Goal: Task Accomplishment & Management: Manage account settings

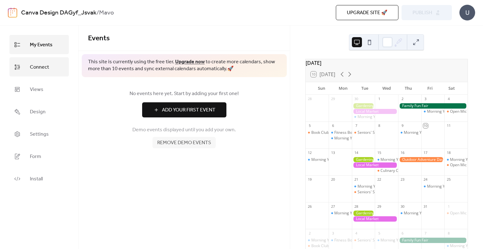
click at [39, 64] on span "Connect" at bounding box center [39, 67] width 19 height 10
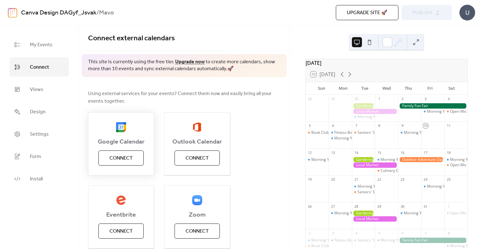
click at [123, 158] on span "Connect" at bounding box center [120, 158] width 23 height 8
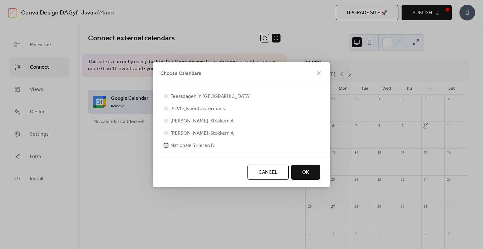
click at [167, 146] on div at bounding box center [166, 145] width 4 height 4
click at [308, 171] on span "OK" at bounding box center [305, 172] width 7 height 8
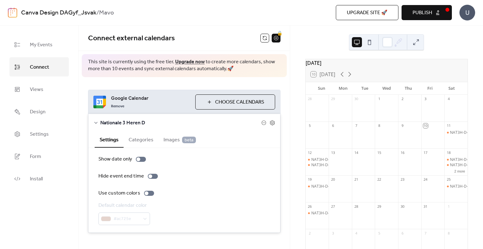
click at [207, 97] on button "Choose Calendars" at bounding box center [235, 101] width 80 height 15
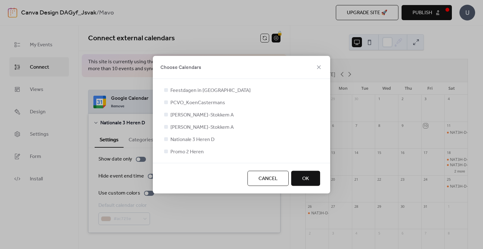
click at [168, 152] on div at bounding box center [166, 151] width 4 height 4
click at [168, 152] on div at bounding box center [166, 151] width 6 height 6
click at [166, 151] on div at bounding box center [166, 151] width 4 height 4
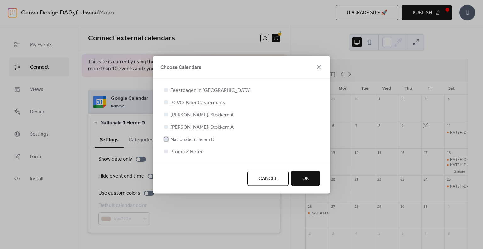
click at [167, 138] on icon at bounding box center [166, 138] width 3 height 3
click at [166, 149] on div at bounding box center [166, 151] width 4 height 4
click at [299, 179] on button "OK" at bounding box center [305, 177] width 29 height 15
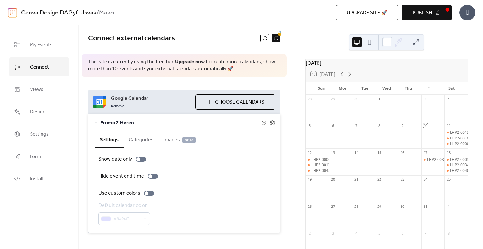
click at [211, 100] on button "Choose Calendars" at bounding box center [235, 101] width 80 height 15
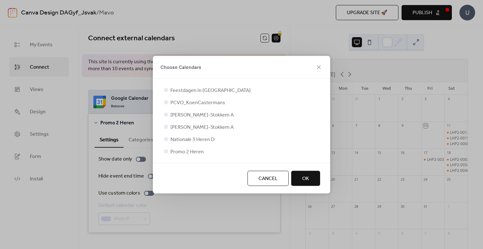
click at [163, 139] on div at bounding box center [166, 138] width 6 height 6
drag, startPoint x: 163, startPoint y: 139, endPoint x: 162, endPoint y: 133, distance: 6.4
click at [162, 133] on div "Feestdagen in [GEOGRAPHIC_DATA] PCVO_KoenCastermans Mavo Dilsen-Stokkem A Mavo …" at bounding box center [241, 121] width 177 height 84
drag, startPoint x: 162, startPoint y: 133, endPoint x: 165, endPoint y: 144, distance: 11.6
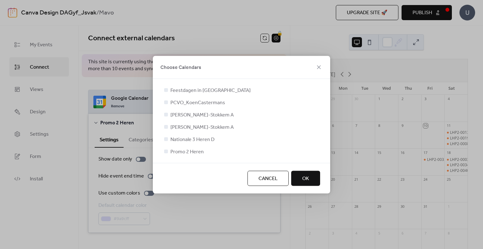
click at [165, 144] on div "Feestdagen in [GEOGRAPHIC_DATA] PCVO_KoenCastermans Mavo Dilsen-Stokkem A Mavo …" at bounding box center [241, 121] width 177 height 84
click at [165, 144] on div "Feestdagen in [GEOGRAPHIC_DATA] PCVO_KoenCastermans Mavo Dilsen-Stokkem A Mavo …" at bounding box center [241, 120] width 157 height 69
click at [166, 151] on icon at bounding box center [166, 151] width 3 height 3
click at [168, 141] on div at bounding box center [166, 138] width 6 height 6
click at [301, 181] on button "OK" at bounding box center [305, 177] width 29 height 15
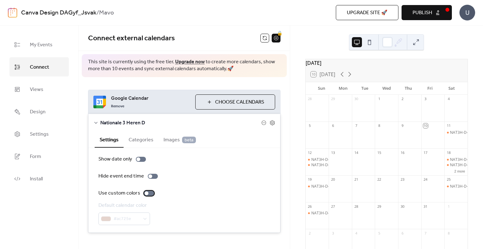
click at [148, 189] on label "Use custom colors" at bounding box center [127, 193] width 58 height 8
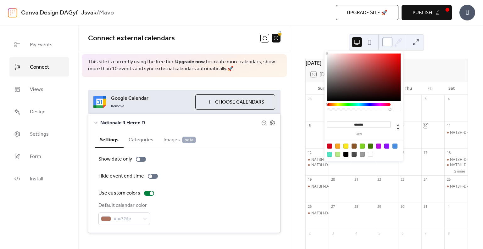
click at [388, 44] on div at bounding box center [387, 42] width 10 height 10
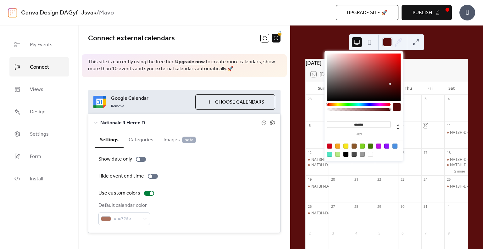
drag, startPoint x: 351, startPoint y: 76, endPoint x: 390, endPoint y: 85, distance: 40.1
click at [390, 85] on div at bounding box center [364, 76] width 74 height 47
click at [371, 102] on div "******* hex" at bounding box center [363, 106] width 79 height 111
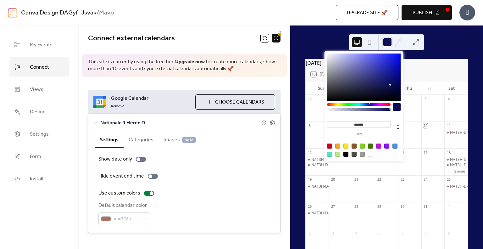
click at [369, 104] on div at bounding box center [358, 104] width 63 height 3
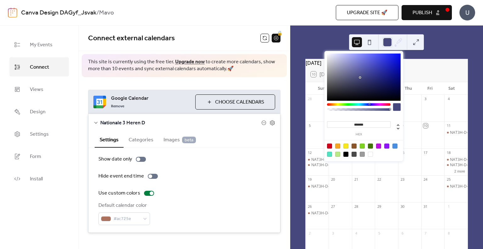
drag, startPoint x: 390, startPoint y: 86, endPoint x: 360, endPoint y: 77, distance: 31.0
click at [360, 77] on div at bounding box center [360, 77] width 1 height 1
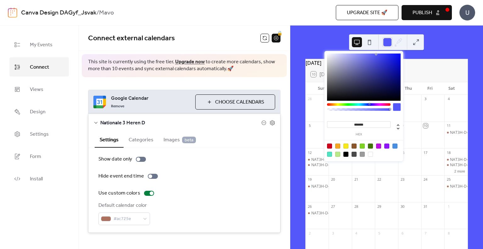
drag, startPoint x: 358, startPoint y: 76, endPoint x: 376, endPoint y: 54, distance: 28.6
click at [376, 54] on div at bounding box center [364, 76] width 74 height 47
type input "*******"
click at [402, 41] on icon at bounding box center [398, 41] width 9 height 9
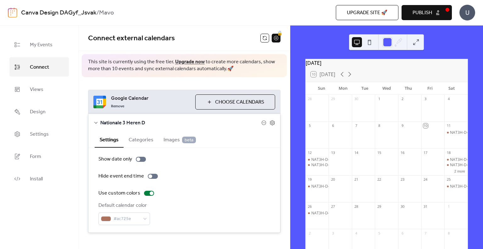
click at [447, 52] on div "[DATE] 10 [DATE] Sun Mon Tue Wed Thu Fri Sat 28 29 30 1 2 3 4 5 6 7 8 9 10 11 N…" at bounding box center [386, 136] width 193 height 223
click at [419, 10] on span "Publish" at bounding box center [421, 13] width 19 height 8
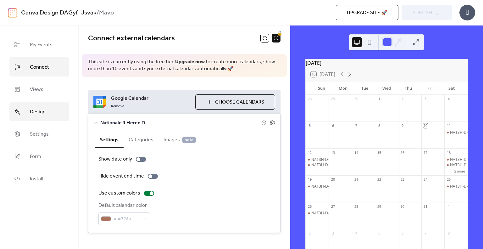
click at [34, 107] on span "Design" at bounding box center [38, 112] width 16 height 10
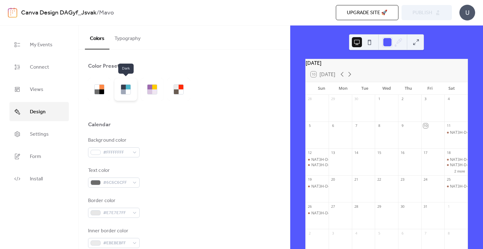
click at [125, 94] on div at bounding box center [126, 89] width 10 height 10
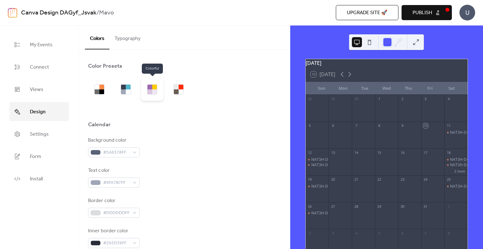
click at [142, 94] on div at bounding box center [152, 89] width 23 height 23
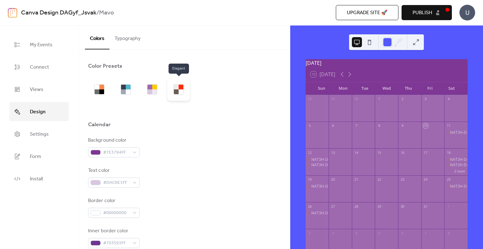
click at [179, 96] on div at bounding box center [178, 89] width 23 height 23
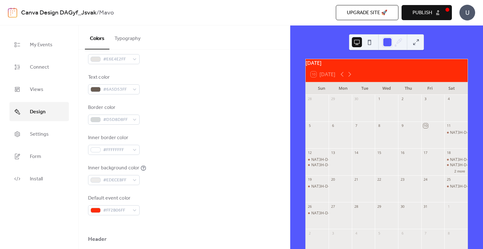
scroll to position [96, 0]
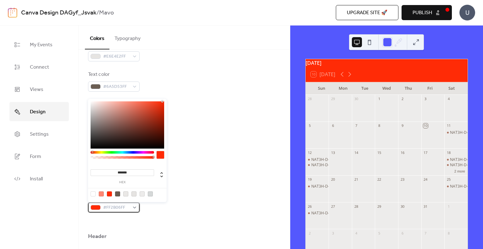
click at [135, 205] on div "#FF2B06FF" at bounding box center [114, 207] width 52 height 10
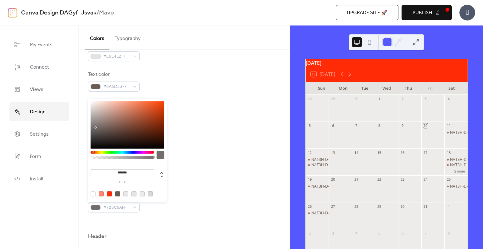
click at [96, 127] on div at bounding box center [128, 124] width 74 height 47
type input "*******"
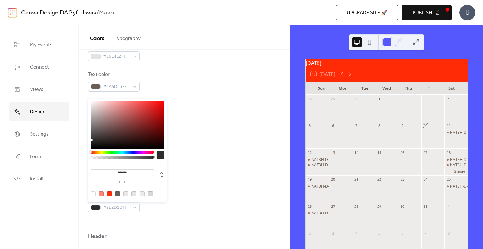
click at [93, 140] on div at bounding box center [128, 124] width 74 height 47
click at [158, 155] on div at bounding box center [161, 155] width 8 height 8
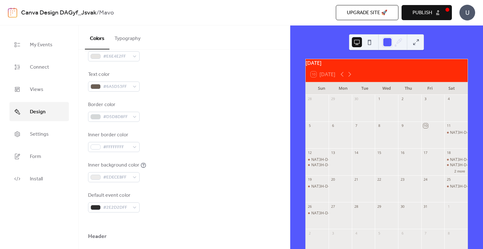
click at [102, 214] on div at bounding box center [184, 222] width 192 height 20
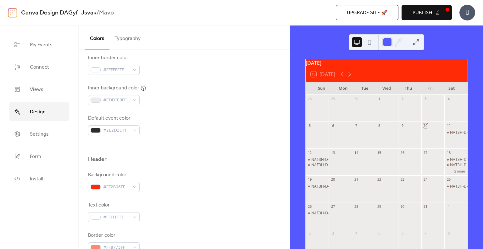
scroll to position [178, 0]
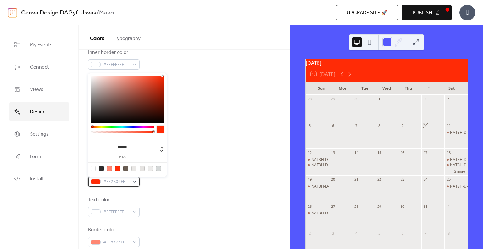
click at [136, 180] on div "#FF2B06FF" at bounding box center [114, 181] width 52 height 10
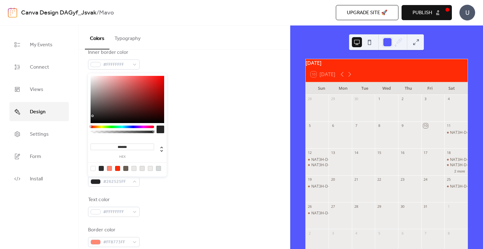
type input "*******"
drag, startPoint x: 116, startPoint y: 111, endPoint x: 94, endPoint y: 116, distance: 21.9
click at [94, 116] on div at bounding box center [128, 99] width 74 height 47
click at [94, 116] on div at bounding box center [94, 115] width 1 height 1
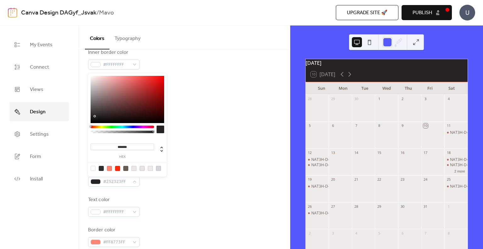
click at [156, 129] on div at bounding box center [128, 130] width 74 height 11
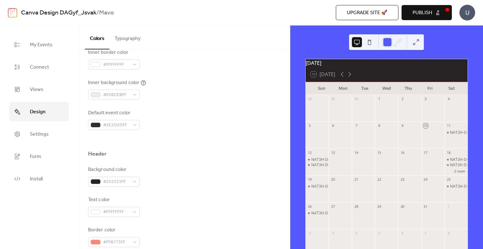
click at [194, 143] on div at bounding box center [184, 140] width 192 height 20
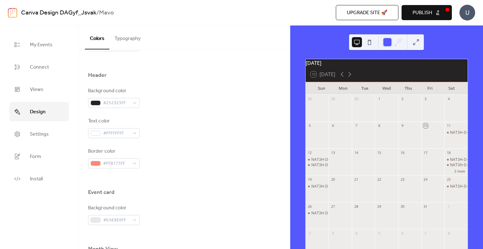
scroll to position [258, 0]
click at [104, 159] on span "#FF8773FF" at bounding box center [116, 162] width 26 height 8
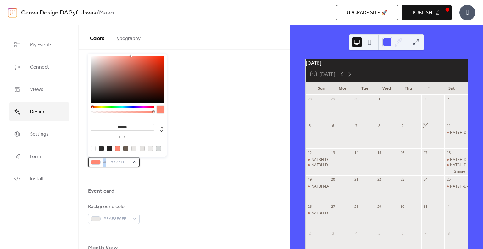
click at [104, 159] on span "#FF8773FF" at bounding box center [116, 162] width 26 height 8
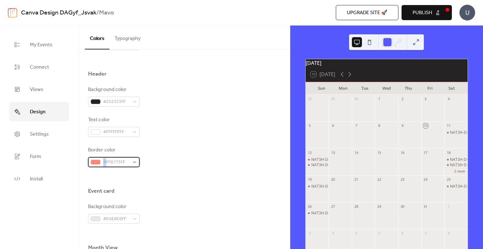
click at [104, 159] on span "#FF8773FF" at bounding box center [116, 162] width 26 height 8
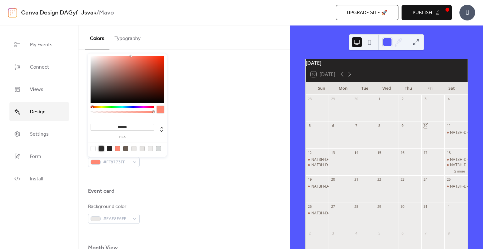
click at [102, 146] on div at bounding box center [101, 148] width 5 height 5
type input "*******"
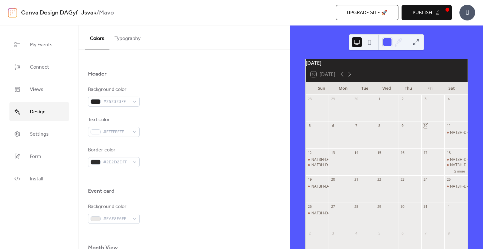
click at [160, 183] on div at bounding box center [184, 177] width 192 height 20
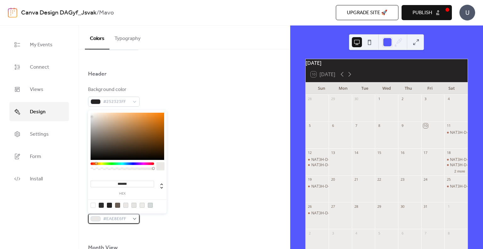
click at [137, 216] on div "#EAE8E6FF" at bounding box center [114, 218] width 52 height 10
drag, startPoint x: 109, startPoint y: 143, endPoint x: 107, endPoint y: 128, distance: 15.5
click at [107, 128] on div at bounding box center [128, 136] width 74 height 47
type input "*******"
click at [142, 129] on div at bounding box center [128, 136] width 74 height 47
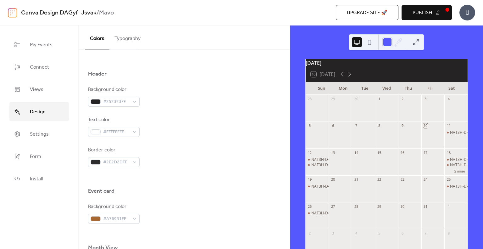
click at [192, 138] on div "Background color #252323FF Text color #FFFFFFFF Border color #2E2D2DFF" at bounding box center [184, 126] width 192 height 81
drag, startPoint x: 286, startPoint y: 169, endPoint x: 288, endPoint y: 206, distance: 36.2
click at [288, 206] on div "Color Presets Calendar Background color #E6E4E2FF Text color #6A5D53FF Border c…" at bounding box center [184, 149] width 211 height 199
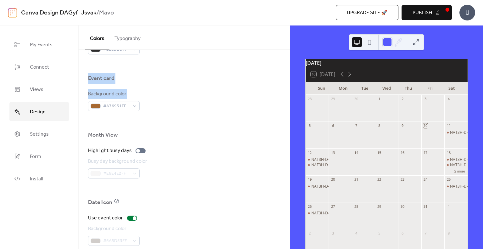
scroll to position [373, 0]
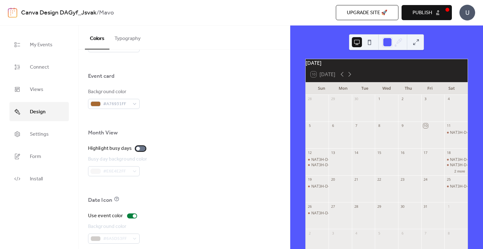
click at [142, 148] on div at bounding box center [140, 148] width 10 height 5
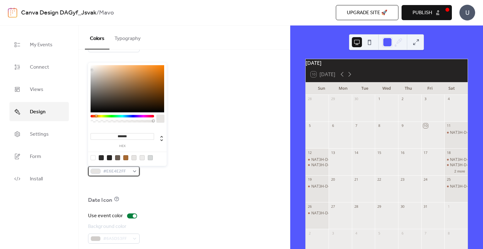
click at [138, 172] on div "#E6E4E2FF" at bounding box center [114, 171] width 52 height 10
type input "*******"
click at [120, 91] on div at bounding box center [128, 88] width 74 height 47
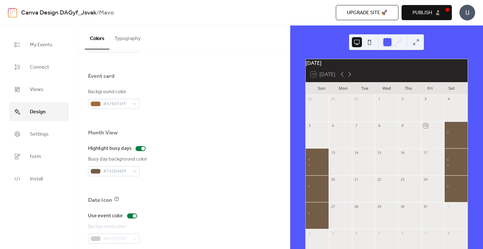
click at [186, 158] on div "Busy day background color #745D46FF" at bounding box center [184, 165] width 192 height 21
click at [138, 149] on div at bounding box center [140, 148] width 10 height 5
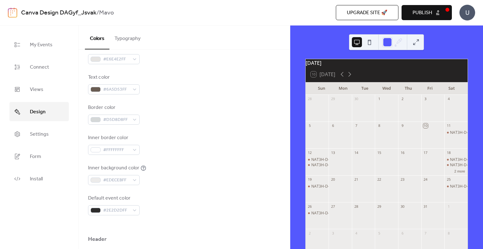
scroll to position [87, 0]
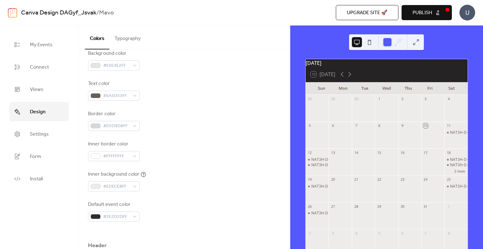
click at [119, 33] on button "Typography" at bounding box center [127, 36] width 36 height 23
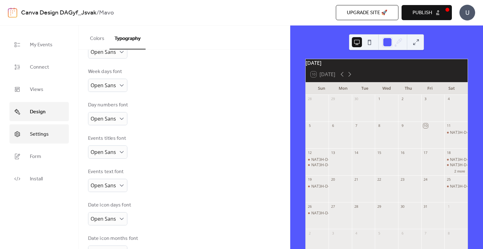
click at [47, 125] on link "Settings" at bounding box center [38, 133] width 59 height 19
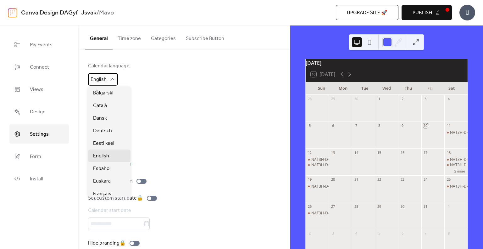
click at [114, 83] on div "English" at bounding box center [103, 79] width 30 height 13
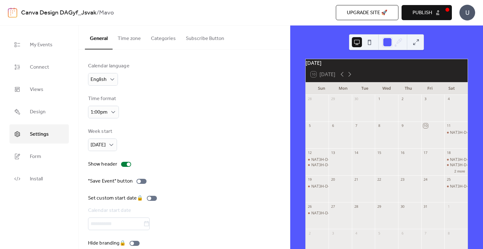
click at [168, 128] on div "Week start [DATE]" at bounding box center [184, 139] width 192 height 23
click at [36, 153] on span "Form" at bounding box center [35, 157] width 11 height 10
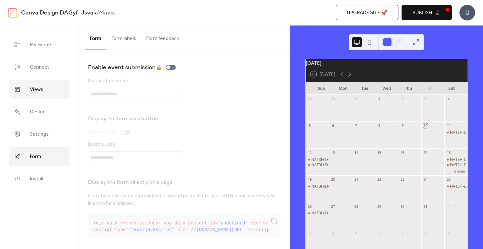
click at [44, 81] on link "Views" at bounding box center [38, 89] width 59 height 19
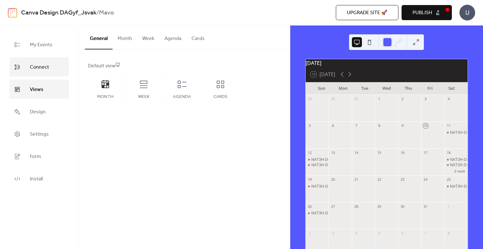
click at [44, 70] on span "Connect" at bounding box center [39, 67] width 19 height 10
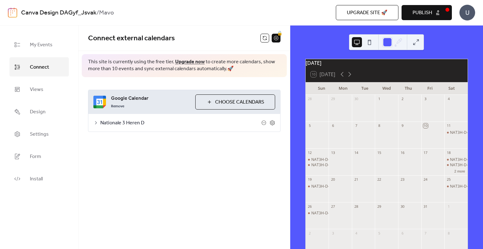
click at [273, 127] on div "Nationale 3 Heren D" at bounding box center [184, 123] width 192 height 18
click at [273, 124] on icon at bounding box center [272, 123] width 6 height 6
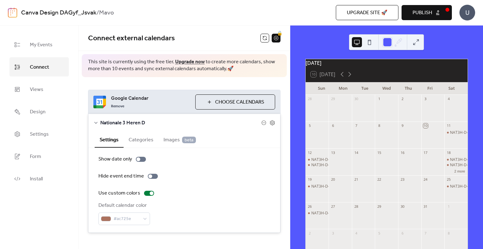
click at [164, 137] on span "Images beta" at bounding box center [179, 140] width 32 height 8
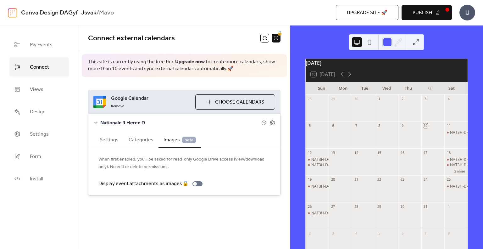
click at [134, 141] on button "Categories" at bounding box center [141, 138] width 35 height 15
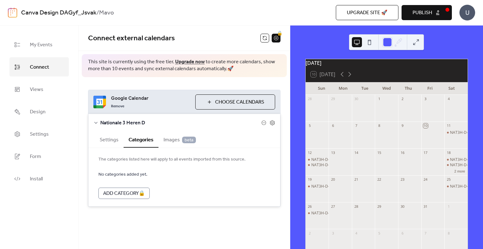
click at [169, 141] on span "Images beta" at bounding box center [179, 140] width 32 height 8
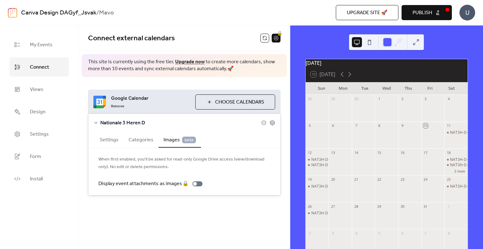
click at [134, 141] on button "Categories" at bounding box center [141, 138] width 35 height 15
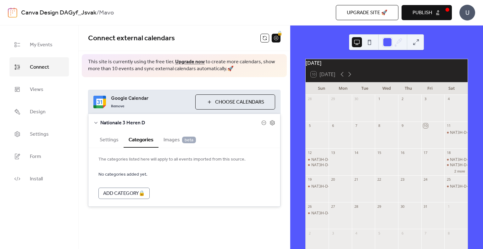
click at [104, 146] on button "Settings" at bounding box center [109, 138] width 29 height 15
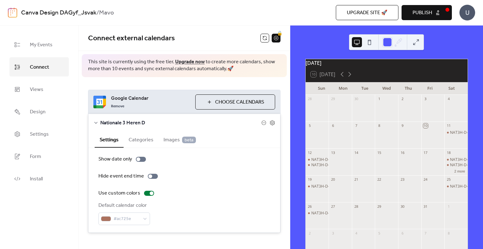
click at [446, 9] on button "Publish" at bounding box center [426, 12] width 50 height 15
